Goal: Transaction & Acquisition: Obtain resource

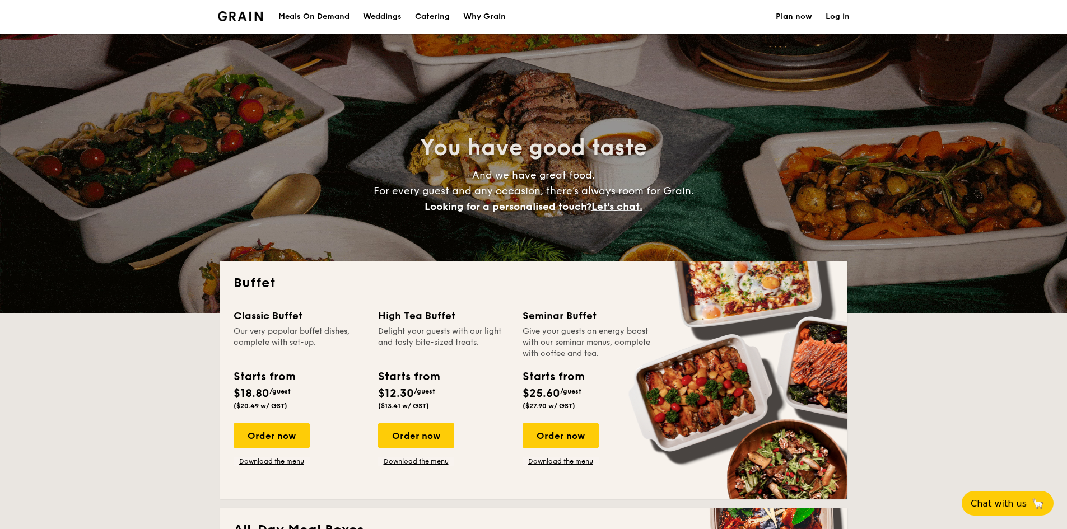
select select
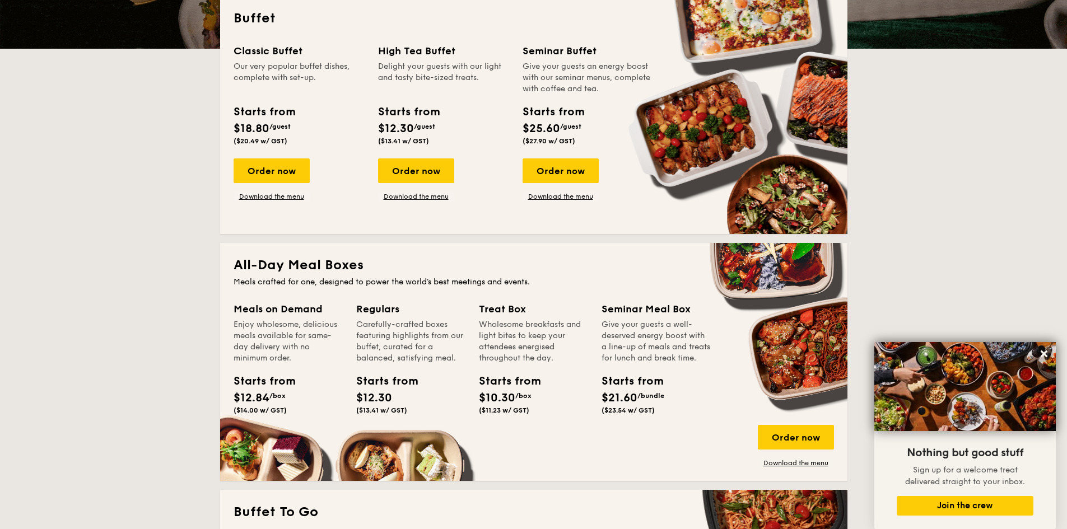
scroll to position [153, 0]
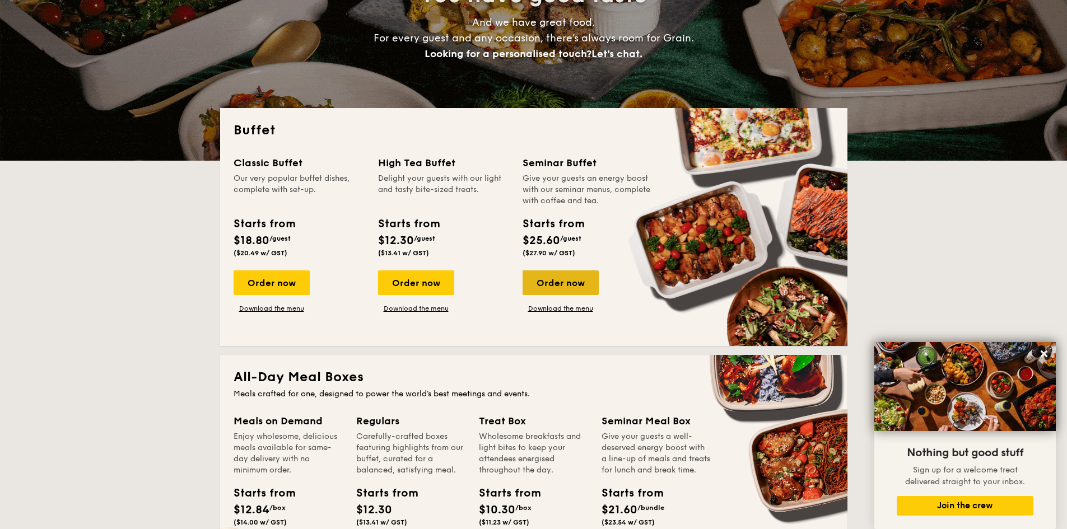
click at [570, 294] on div "Order now" at bounding box center [561, 283] width 76 height 25
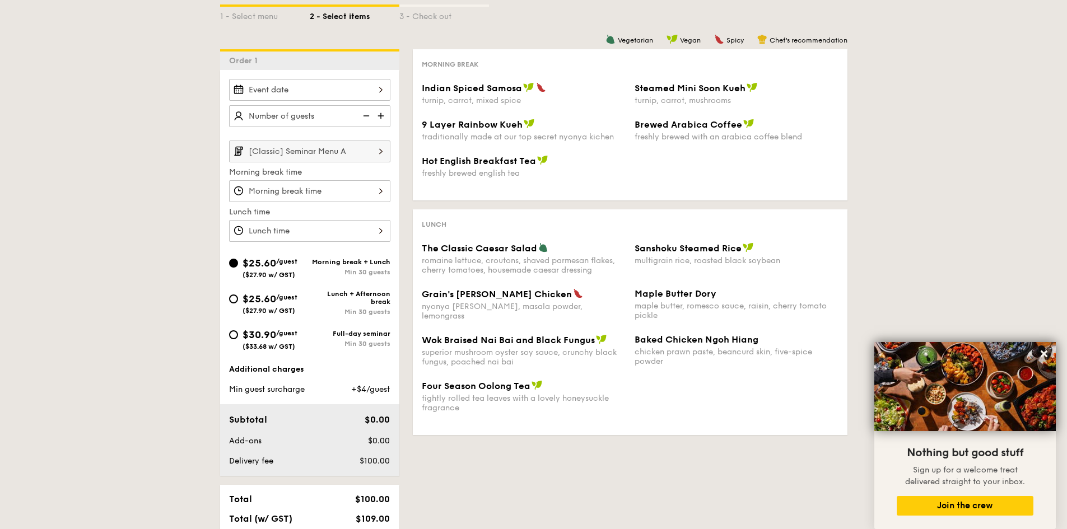
scroll to position [280, 0]
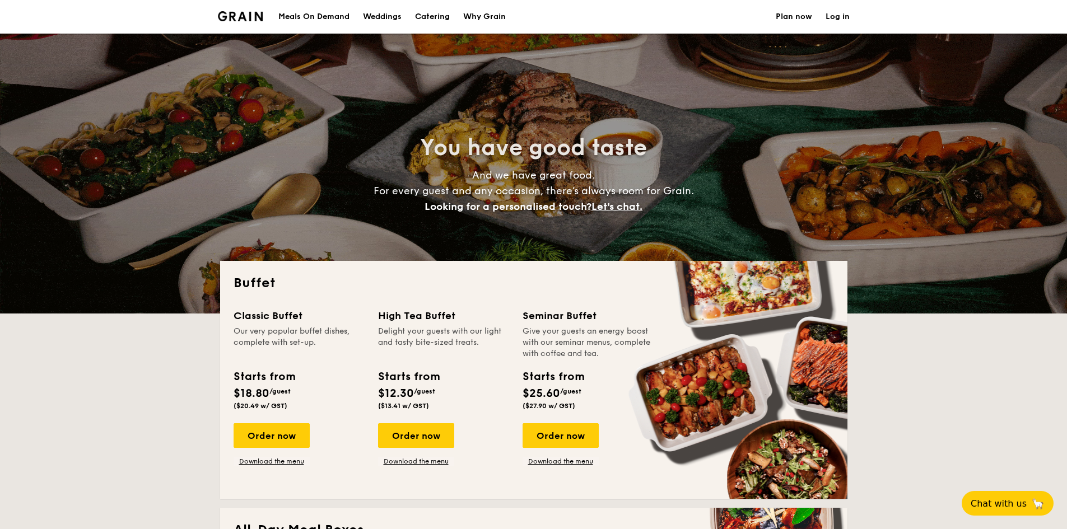
select select
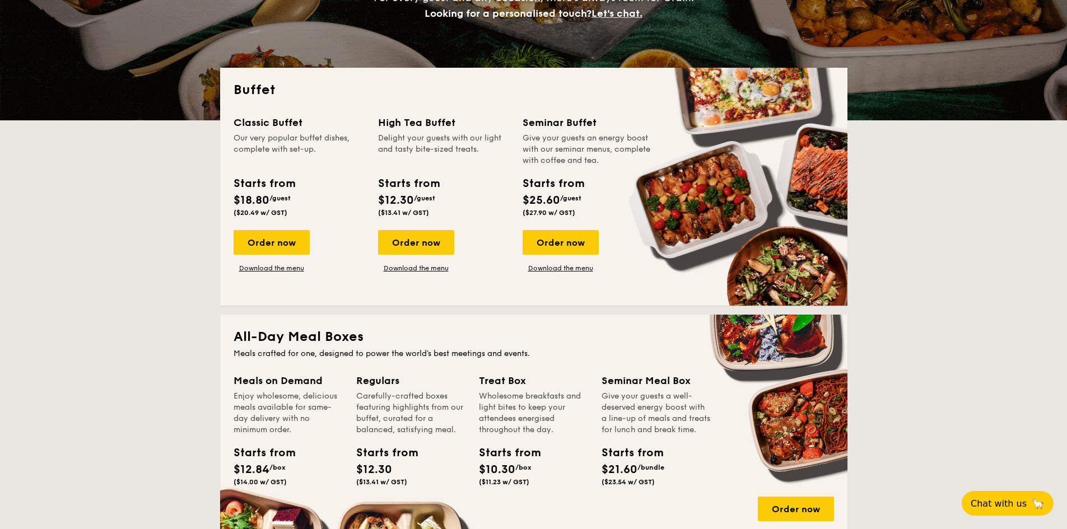
scroll to position [249, 0]
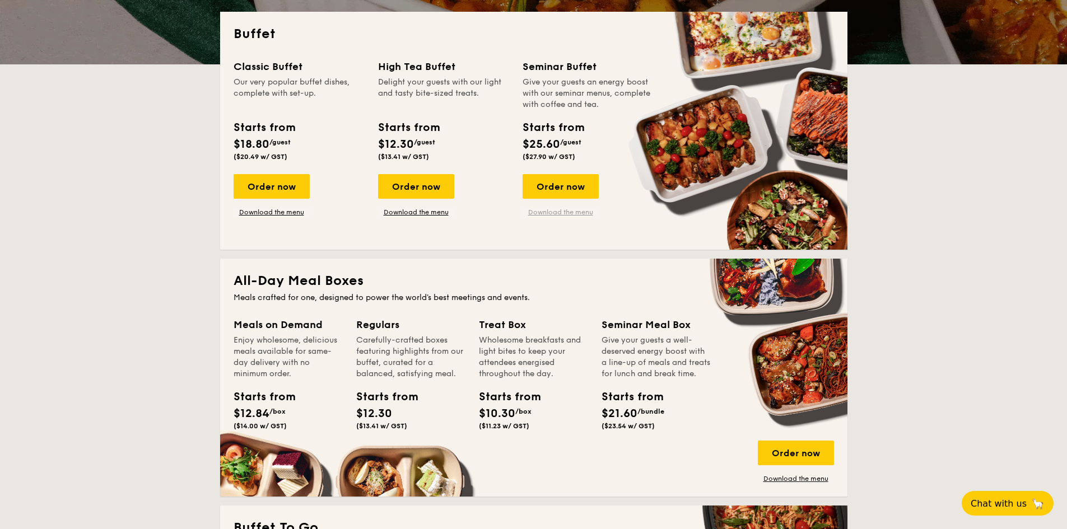
click at [583, 209] on link "Download the menu" at bounding box center [561, 212] width 76 height 9
